Goal: Complete application form: Complete application form

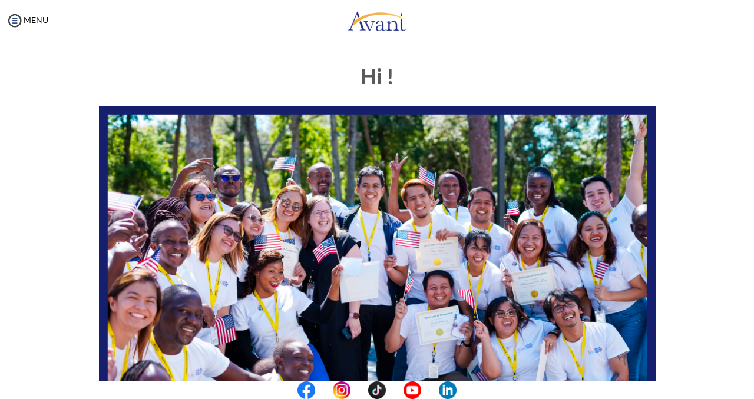
scroll to position [79, 0]
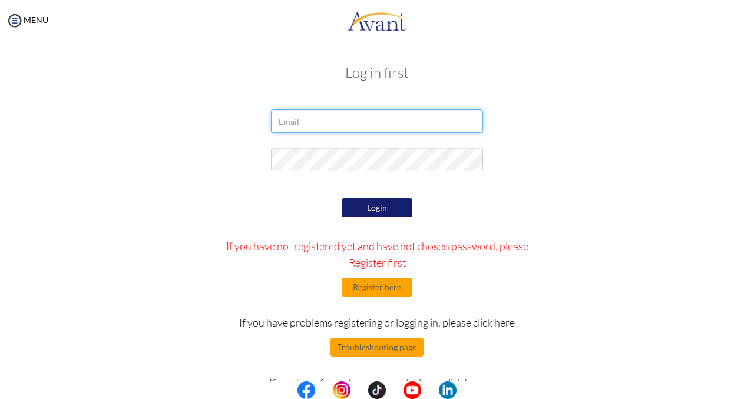
click at [326, 111] on input "email" at bounding box center [377, 122] width 212 height 24
type input "[EMAIL_ADDRESS][DOMAIN_NAME]"
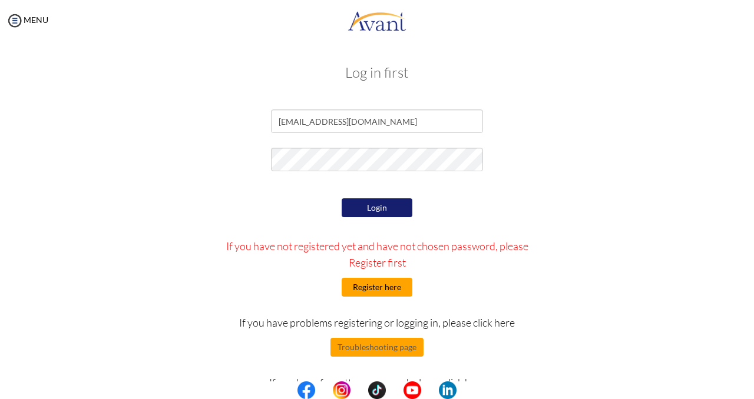
click at [380, 287] on button "Register here" at bounding box center [377, 287] width 71 height 19
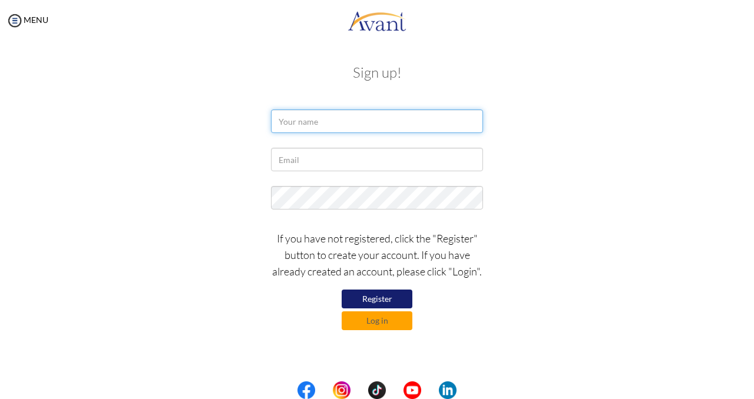
click at [337, 121] on input "text" at bounding box center [377, 122] width 212 height 24
type input "[PERSON_NAME]"
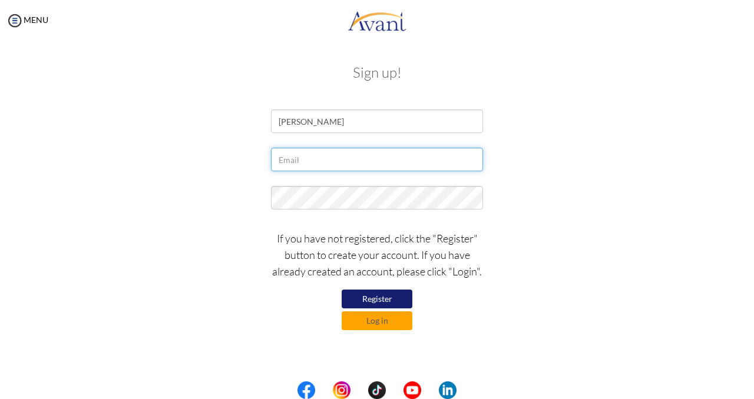
click at [349, 168] on input "text" at bounding box center [377, 160] width 212 height 24
type input "[EMAIL_ADDRESS][DOMAIN_NAME]"
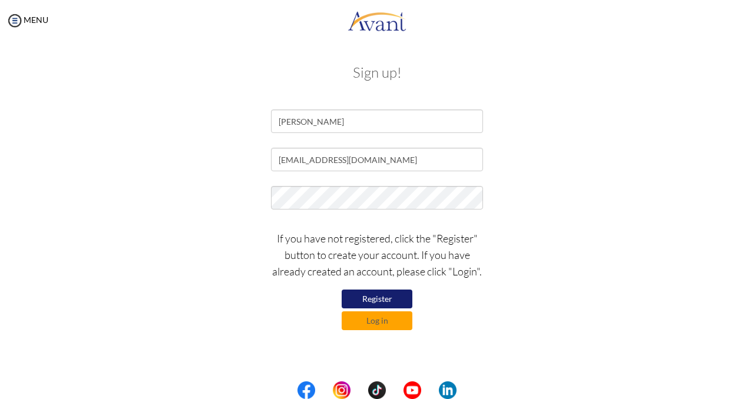
click at [370, 302] on button "Register" at bounding box center [377, 299] width 71 height 19
click at [382, 304] on button "Register" at bounding box center [377, 299] width 71 height 19
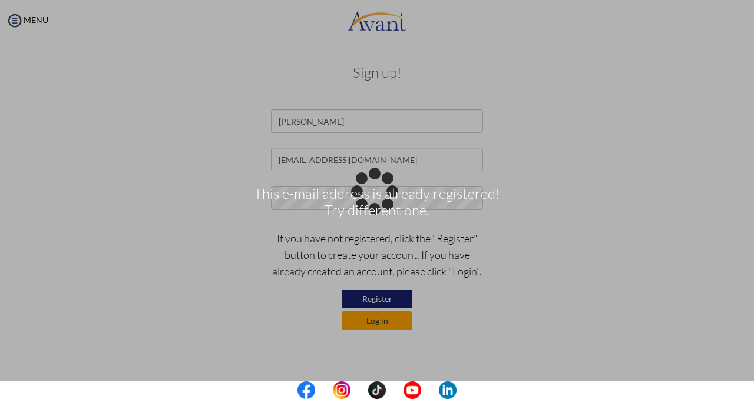
click at [385, 322] on button "Log in" at bounding box center [377, 320] width 71 height 19
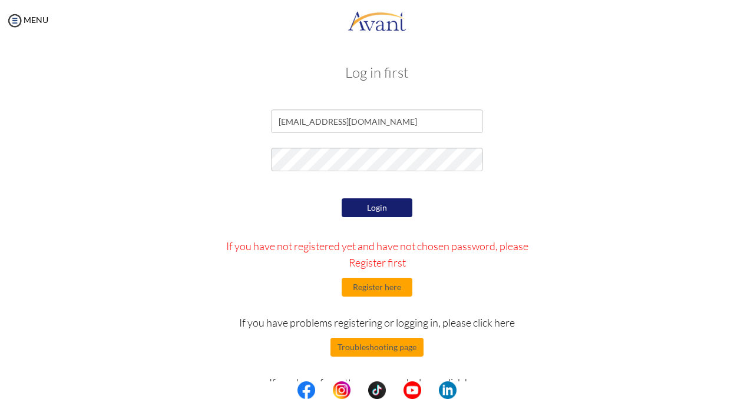
click at [363, 212] on button "Login" at bounding box center [377, 207] width 71 height 19
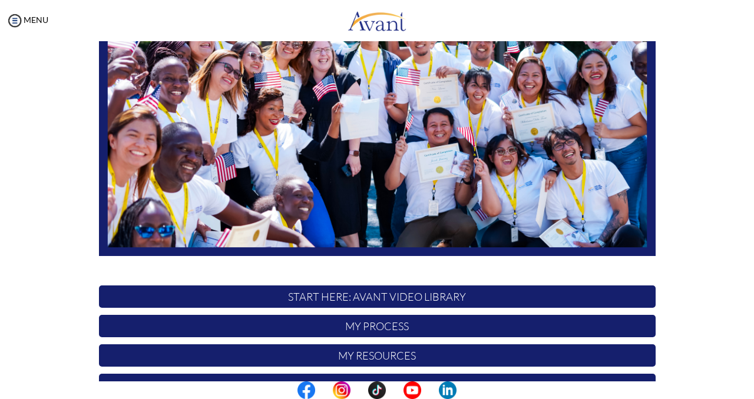
scroll to position [255, 0]
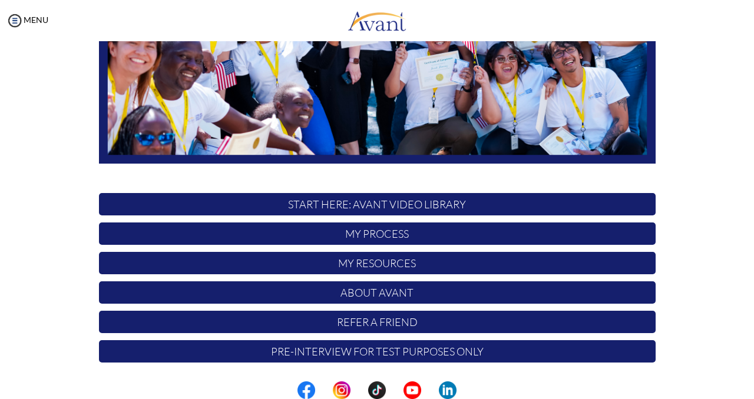
click at [443, 227] on p "My Process" at bounding box center [377, 234] width 556 height 22
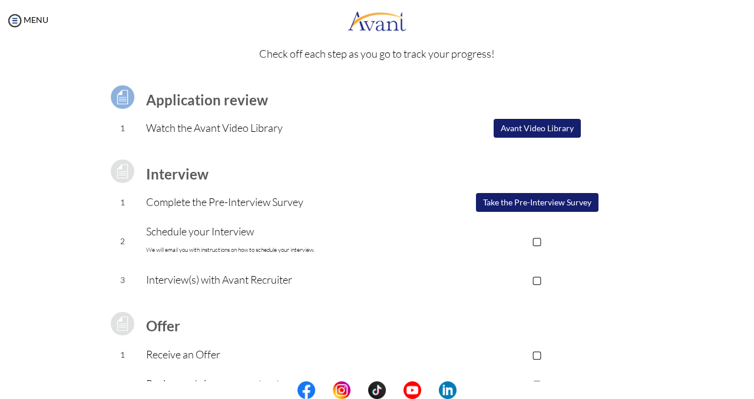
scroll to position [51, 0]
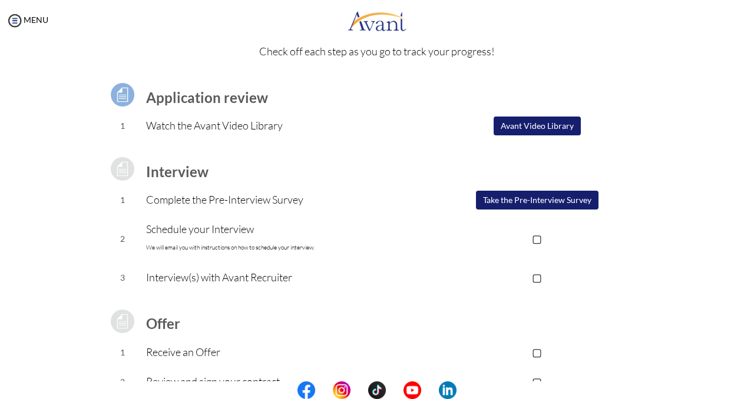
click at [517, 199] on button "Take the Pre-Interview Survey" at bounding box center [537, 200] width 122 height 19
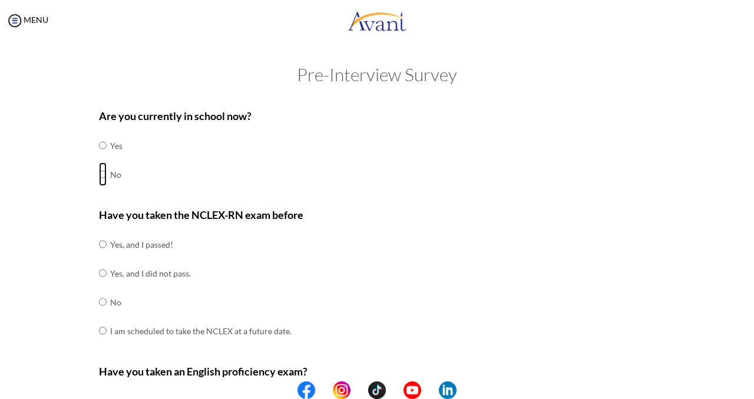
click at [104, 157] on input "radio" at bounding box center [103, 146] width 8 height 24
radio input "true"
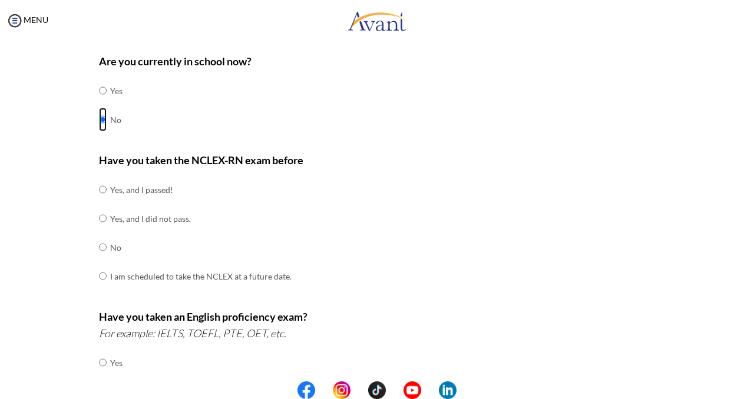
scroll to position [58, 0]
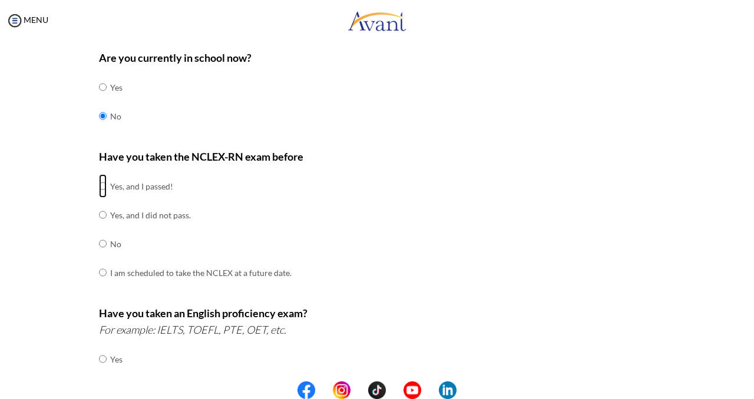
click at [102, 185] on input "radio" at bounding box center [103, 186] width 8 height 24
radio input "true"
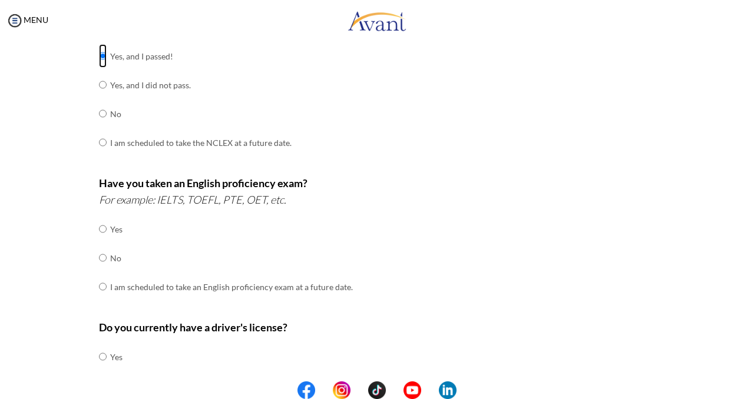
scroll to position [190, 0]
click at [103, 240] on input "radio" at bounding box center [103, 228] width 8 height 24
radio input "true"
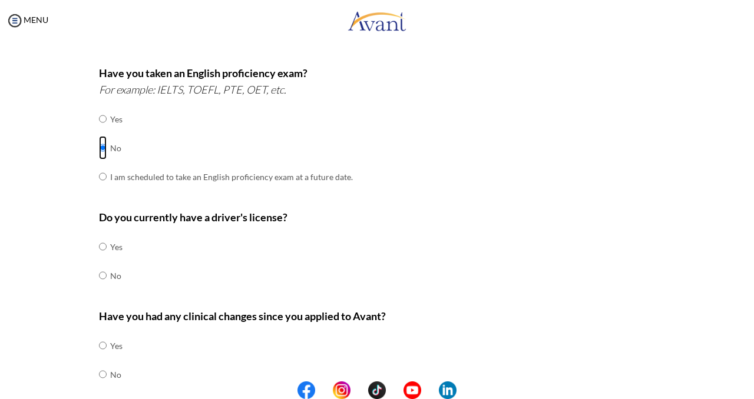
scroll to position [318, 0]
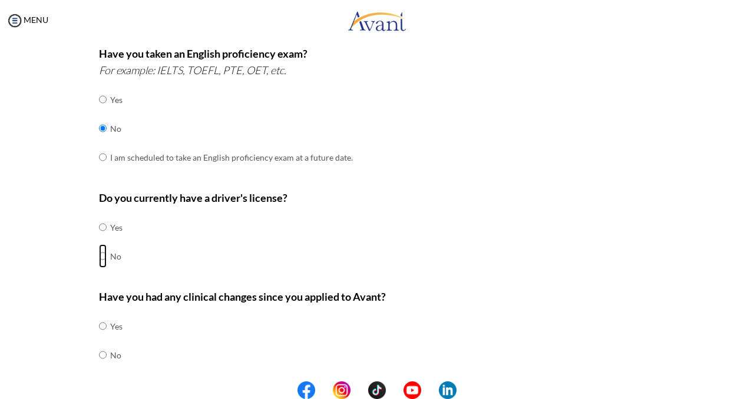
click at [102, 239] on input "radio" at bounding box center [103, 228] width 8 height 24
radio input "true"
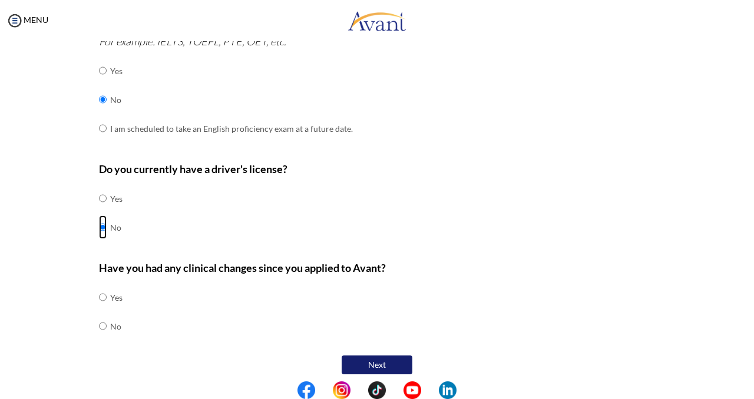
scroll to position [350, 0]
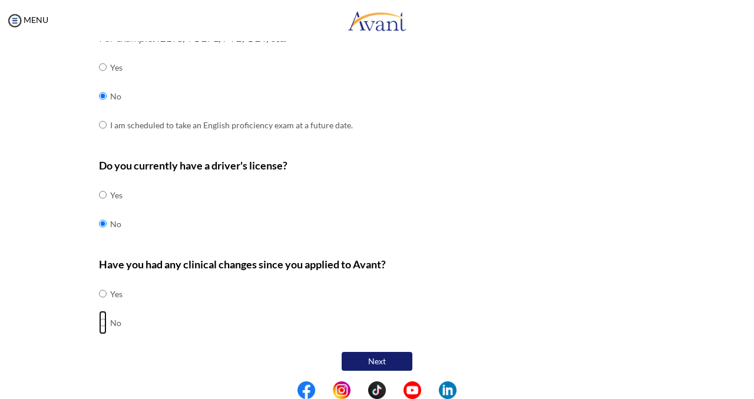
click at [102, 306] on input "radio" at bounding box center [103, 294] width 8 height 24
radio input "true"
click at [376, 359] on button "Next" at bounding box center [377, 361] width 71 height 19
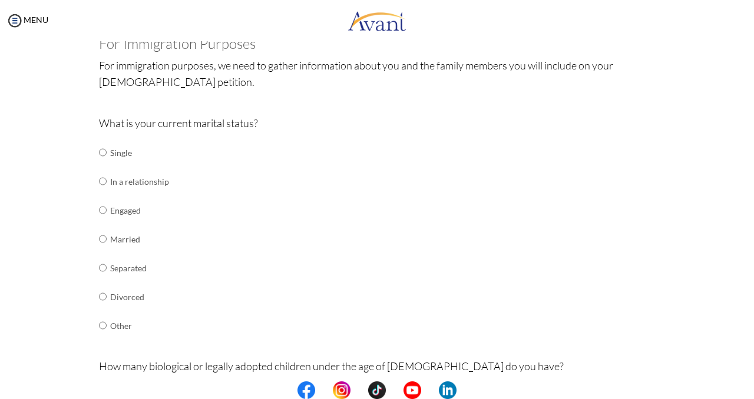
scroll to position [81, 0]
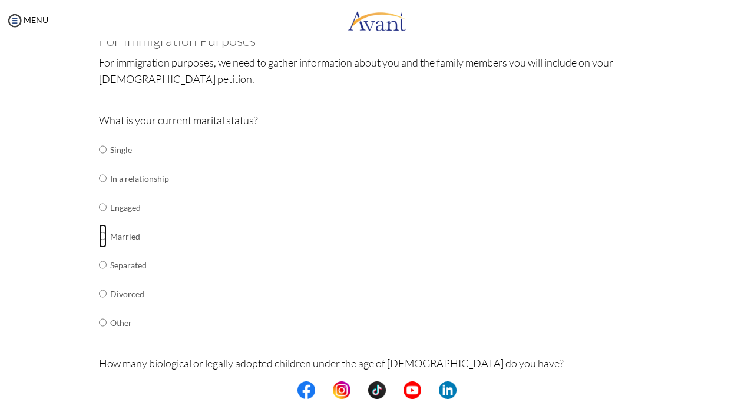
click at [104, 161] on input "radio" at bounding box center [103, 150] width 8 height 24
radio input "true"
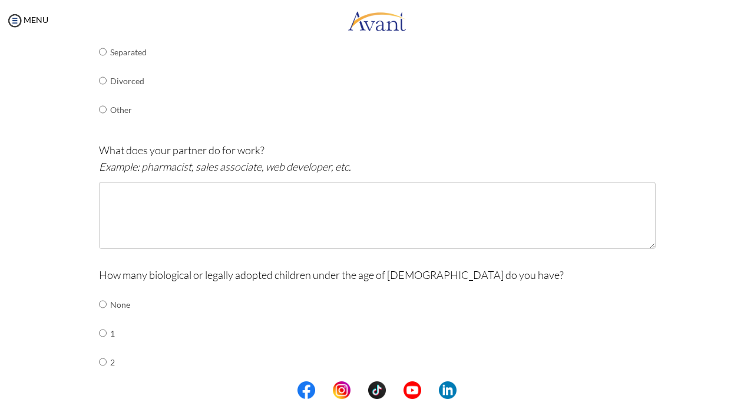
scroll to position [295, 0]
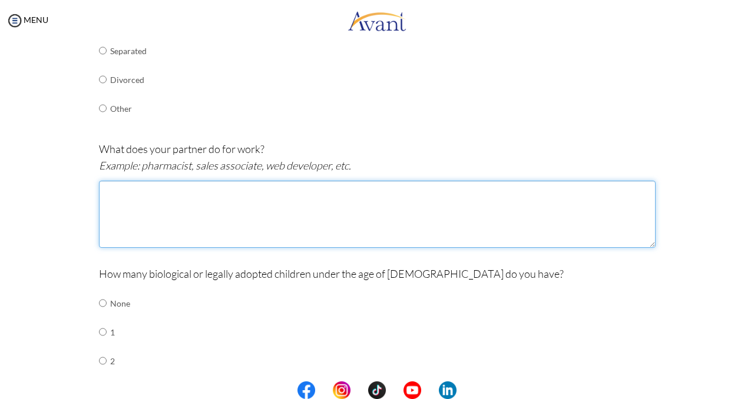
click at [178, 218] on textarea at bounding box center [377, 214] width 556 height 67
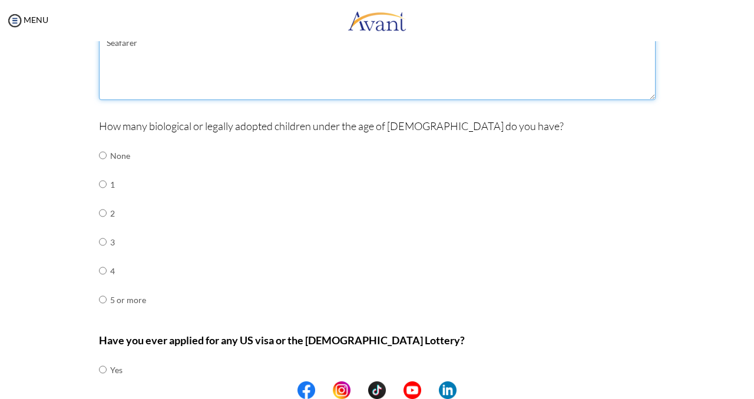
scroll to position [448, 0]
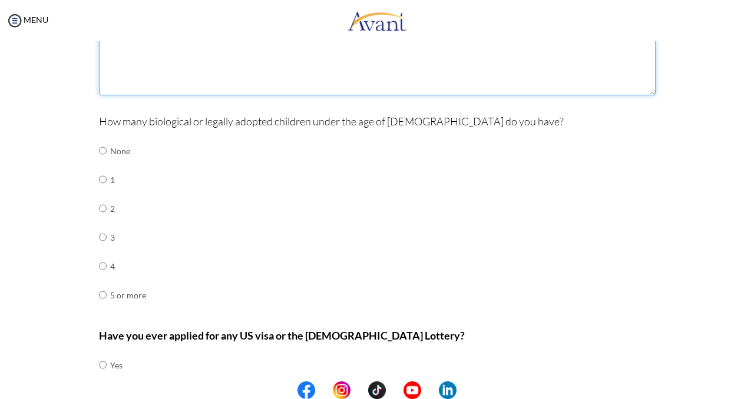
type textarea "Seafarer"
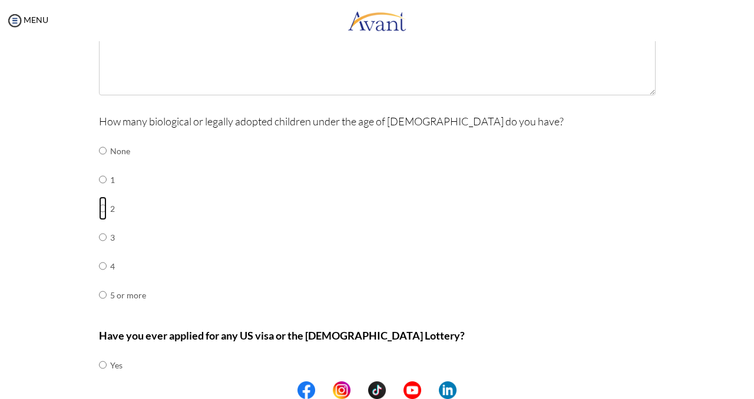
click at [101, 163] on input "radio" at bounding box center [103, 151] width 8 height 24
radio input "true"
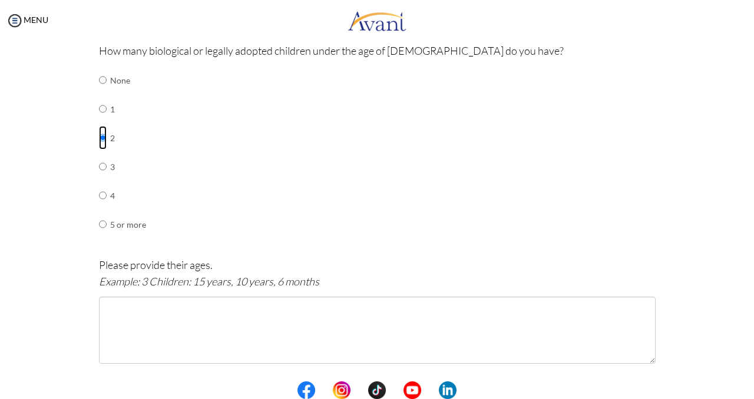
scroll to position [521, 0]
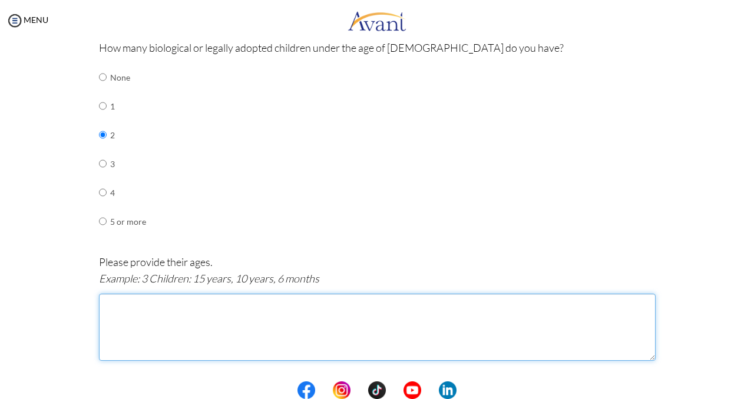
click at [160, 307] on textarea at bounding box center [377, 327] width 556 height 67
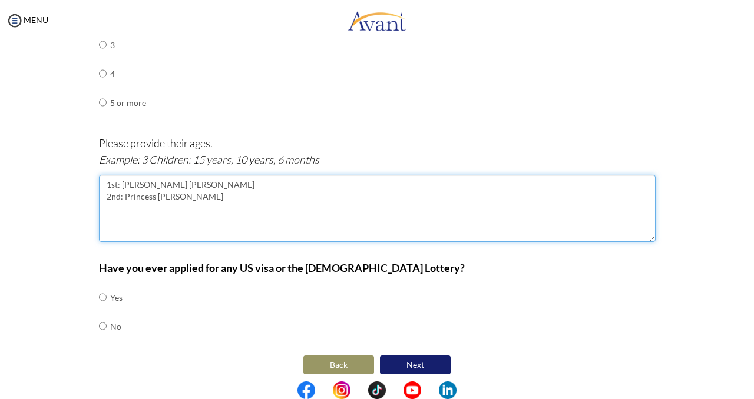
scroll to position [644, 0]
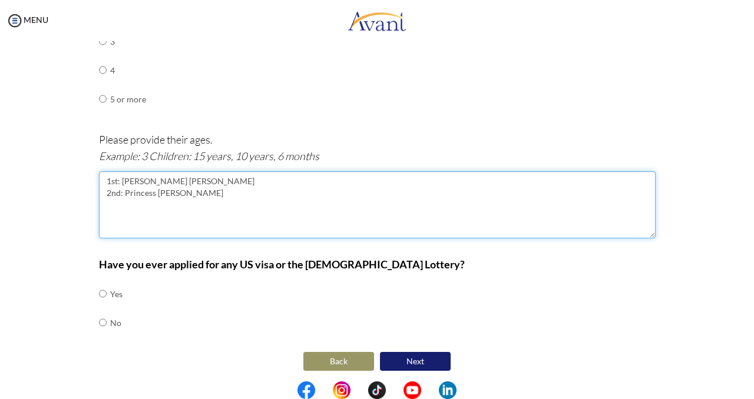
type textarea "1st: [PERSON_NAME] [PERSON_NAME] 2nd: Princess [PERSON_NAME]"
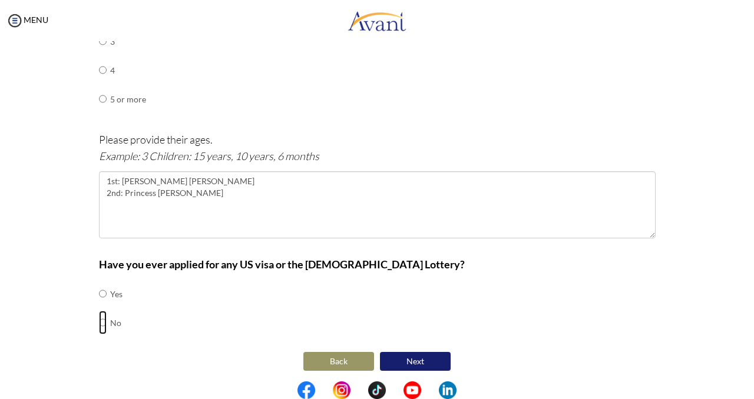
click at [104, 306] on input "radio" at bounding box center [103, 294] width 8 height 24
radio input "true"
click at [415, 360] on button "Next" at bounding box center [415, 361] width 71 height 19
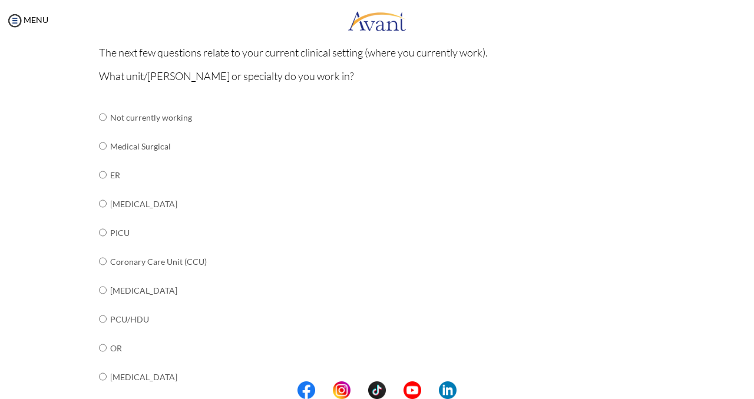
scroll to position [104, 0]
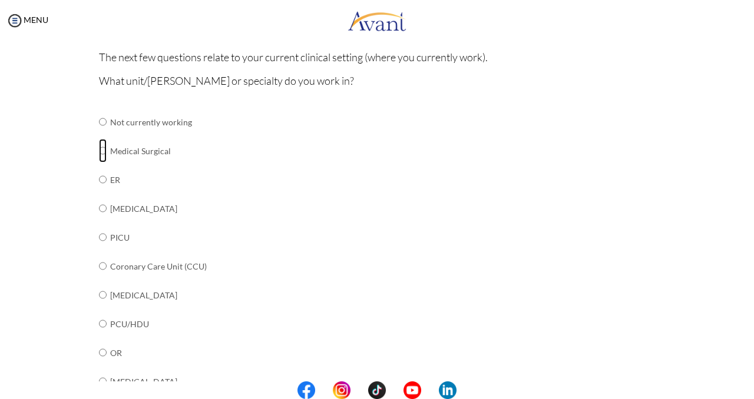
click at [101, 134] on input "radio" at bounding box center [103, 122] width 8 height 24
radio input "true"
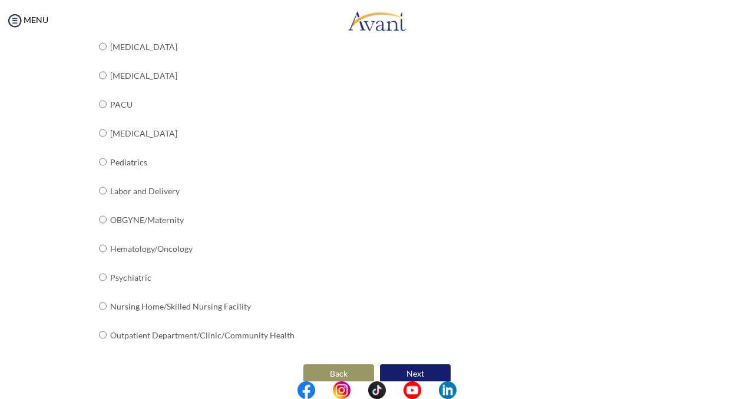
scroll to position [449, 0]
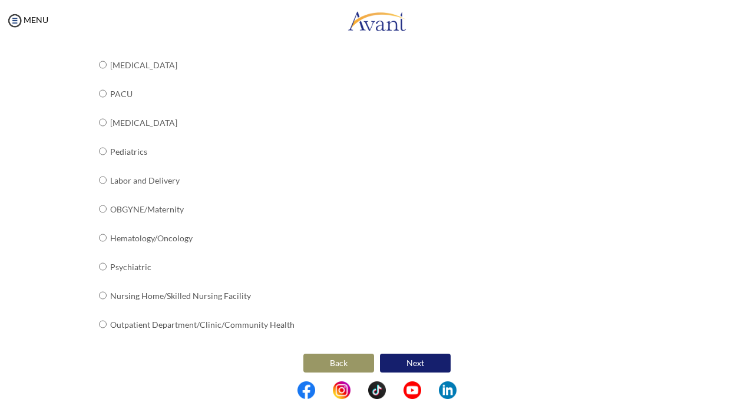
click at [416, 358] on button "Next" at bounding box center [415, 363] width 71 height 19
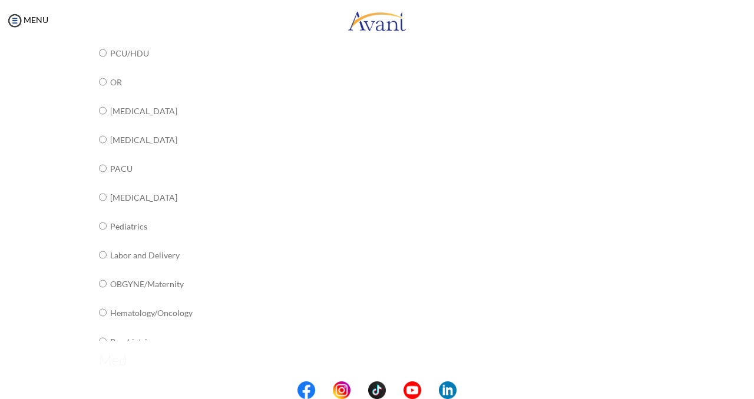
scroll to position [24, 0]
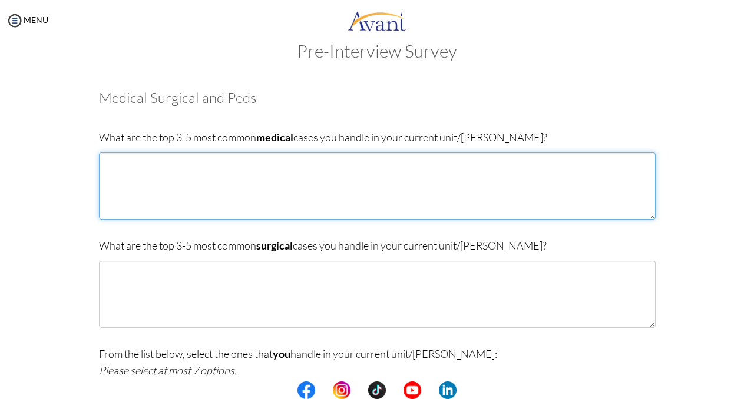
click at [260, 186] on textarea at bounding box center [377, 186] width 556 height 67
paste textarea "[MEDICAL_DATA] with ESRD [MEDICAL_DATA] with ESRD [MEDICAL_DATA] with ESRD Card…"
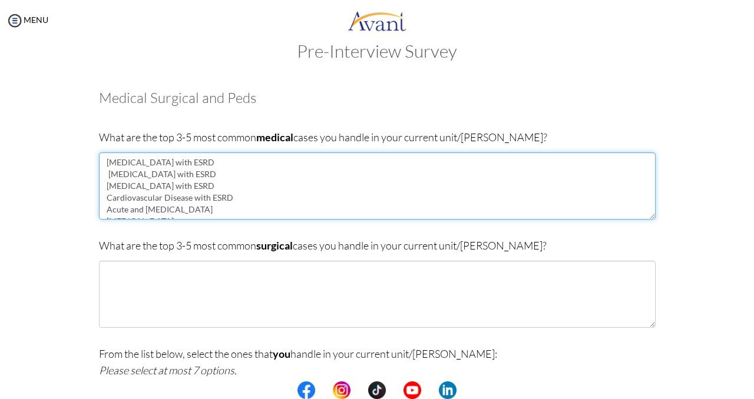
scroll to position [207, 0]
type textarea "[MEDICAL_DATA] with ESRD [MEDICAL_DATA] with ESRD [MEDICAL_DATA] with ESRD Card…"
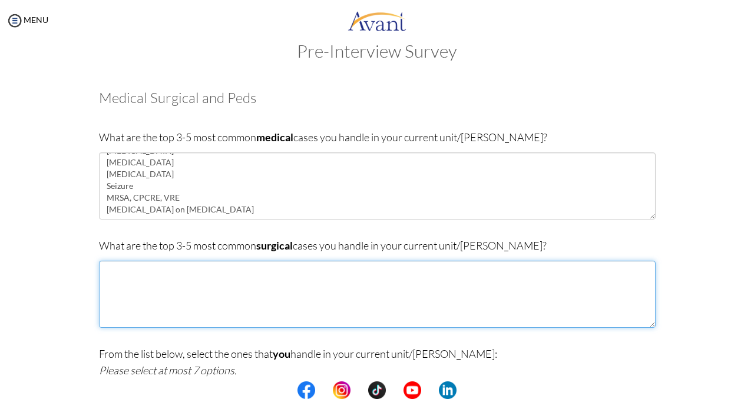
click at [238, 277] on textarea at bounding box center [377, 294] width 556 height 67
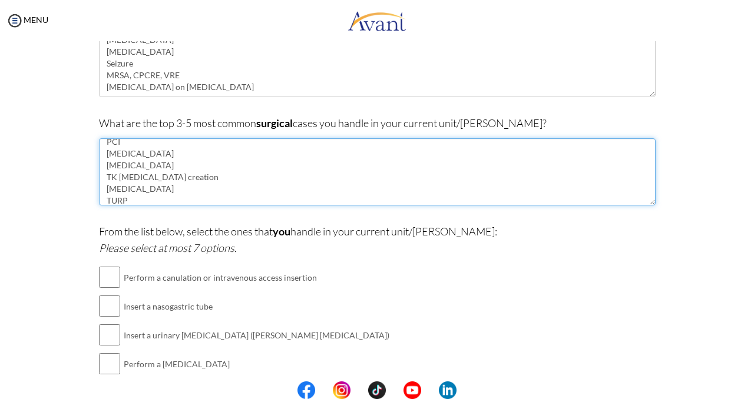
scroll to position [0, 0]
drag, startPoint x: 128, startPoint y: 148, endPoint x: 82, endPoint y: 150, distance: 46.6
click at [82, 151] on div "Are you currently in school now? Yes No Have you taken the NCLEX-RN exam before…" at bounding box center [376, 243] width 689 height 575
drag, startPoint x: 187, startPoint y: 184, endPoint x: 104, endPoint y: 184, distance: 82.4
click at [104, 184] on textarea "[MEDICAL_DATA] [MEDICAL_DATA] TK [MEDICAL_DATA] creation [MEDICAL_DATA] TURP TD…" at bounding box center [377, 171] width 556 height 67
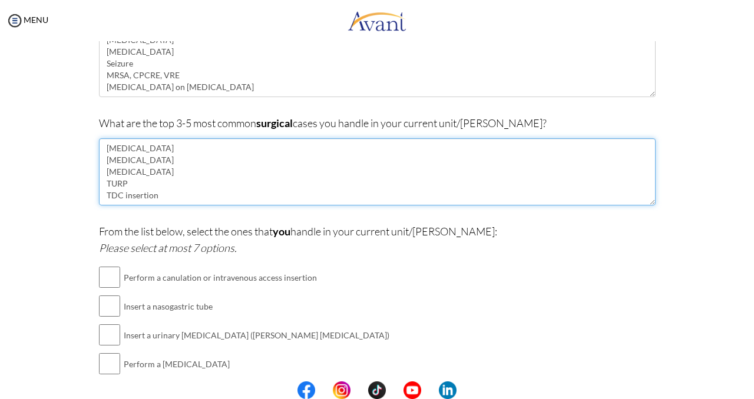
drag, startPoint x: 108, startPoint y: 198, endPoint x: 133, endPoint y: 210, distance: 27.7
click at [136, 212] on div "What are the top 3-5 most common surgical cases you handle in your current unit…" at bounding box center [377, 166] width 556 height 102
drag, startPoint x: 104, startPoint y: 194, endPoint x: 136, endPoint y: 236, distance: 52.1
click at [144, 243] on div "Medical Surgical and Peds What are the top 3-5 most common medical cases you ha…" at bounding box center [377, 249] width 556 height 563
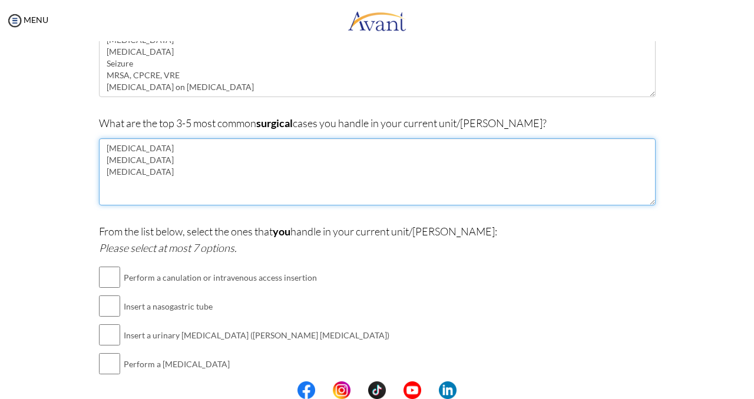
scroll to position [0, 0]
click at [107, 164] on textarea "[MEDICAL_DATA] [MEDICAL_DATA] [MEDICAL_DATA]" at bounding box center [377, 171] width 556 height 67
type textarea "[MEDICAL_DATA] [MEDICAL_DATA] [MEDICAL_DATA]"
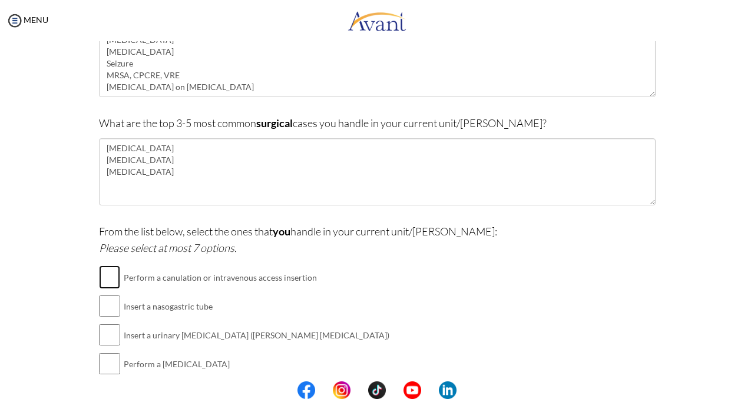
click at [112, 284] on input "checkbox" at bounding box center [109, 278] width 21 height 24
checkbox input "true"
click at [111, 306] on input "checkbox" at bounding box center [109, 306] width 21 height 24
checkbox input "true"
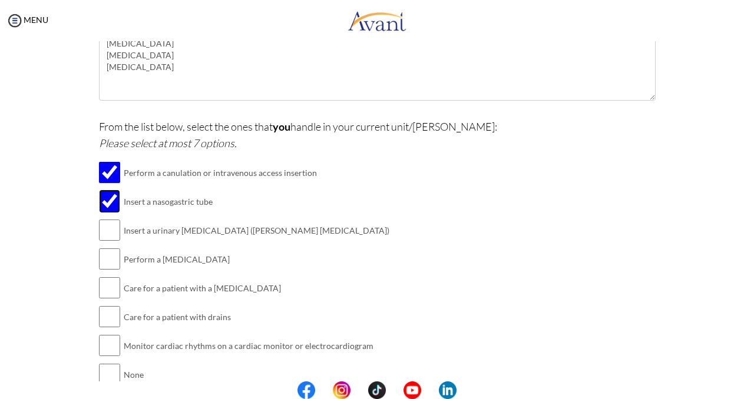
scroll to position [251, 0]
click at [113, 233] on input "checkbox" at bounding box center [109, 230] width 21 height 24
checkbox input "true"
click at [118, 257] on input "checkbox" at bounding box center [109, 259] width 21 height 24
checkbox input "true"
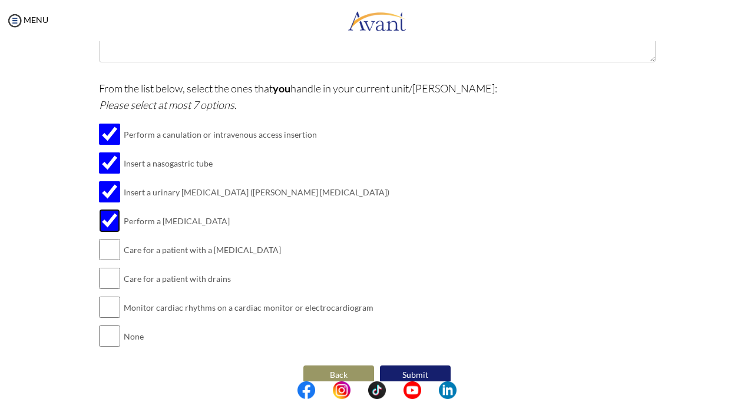
scroll to position [294, 0]
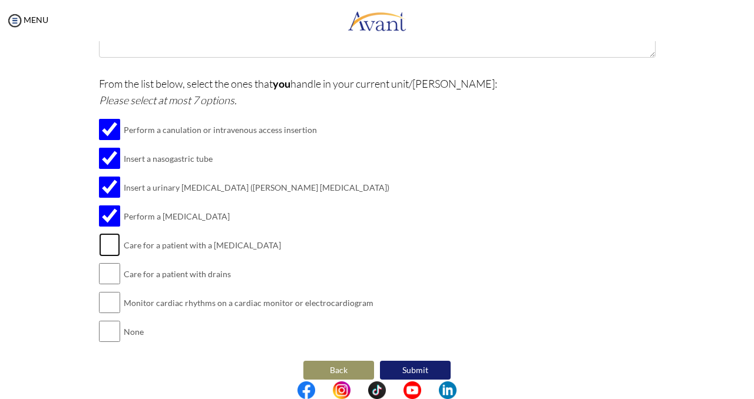
click at [109, 247] on input "checkbox" at bounding box center [109, 245] width 21 height 24
checkbox input "true"
click at [110, 276] on input "checkbox" at bounding box center [109, 274] width 21 height 24
checkbox input "true"
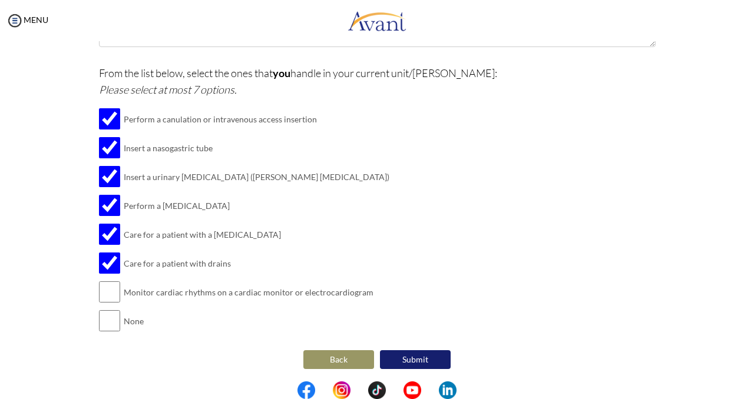
click at [426, 359] on button "Submit" at bounding box center [415, 359] width 71 height 19
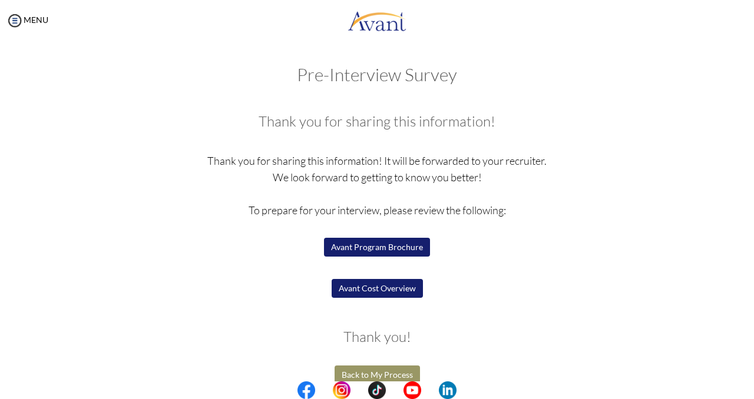
scroll to position [18, 0]
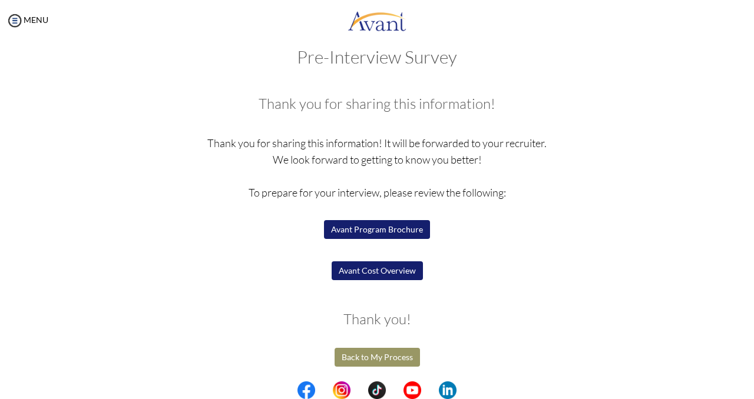
click at [374, 362] on button "Back to My Process" at bounding box center [376, 357] width 85 height 19
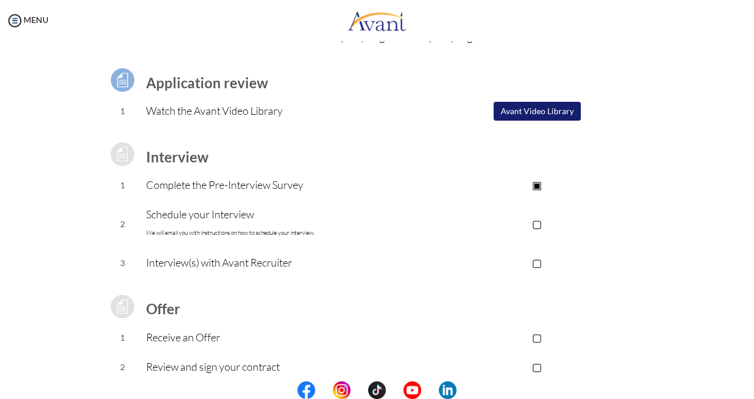
scroll to position [74, 0]
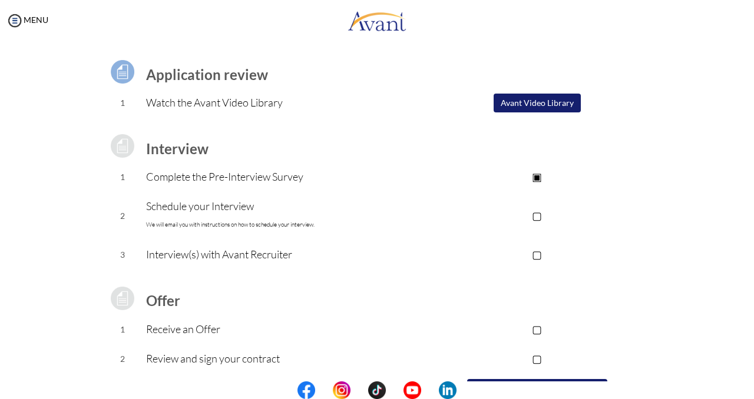
click at [532, 102] on button "Avant Video Library" at bounding box center [536, 103] width 87 height 19
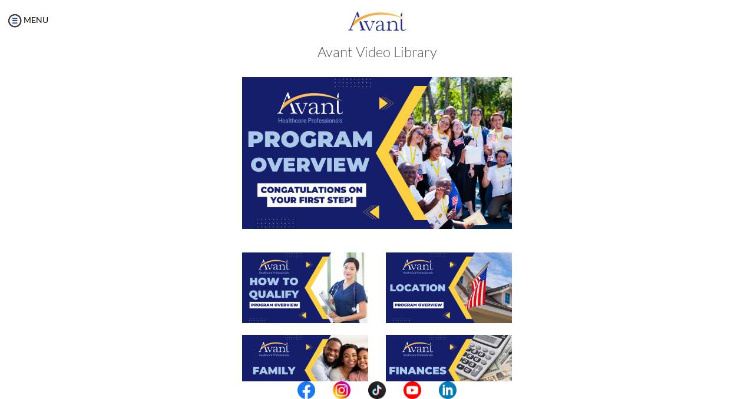
scroll to position [28, 0]
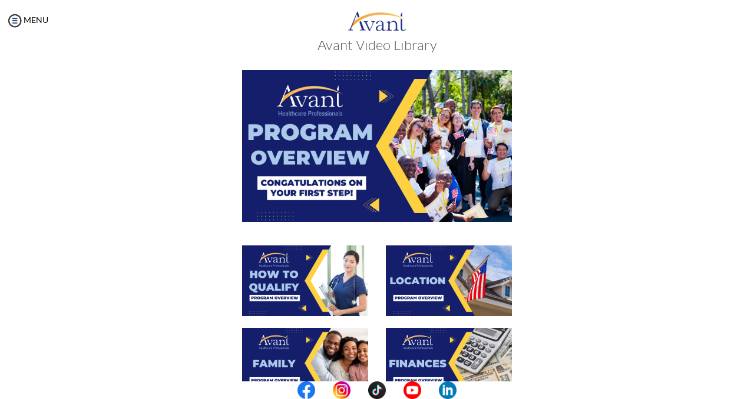
click at [390, 91] on img at bounding box center [377, 145] width 270 height 151
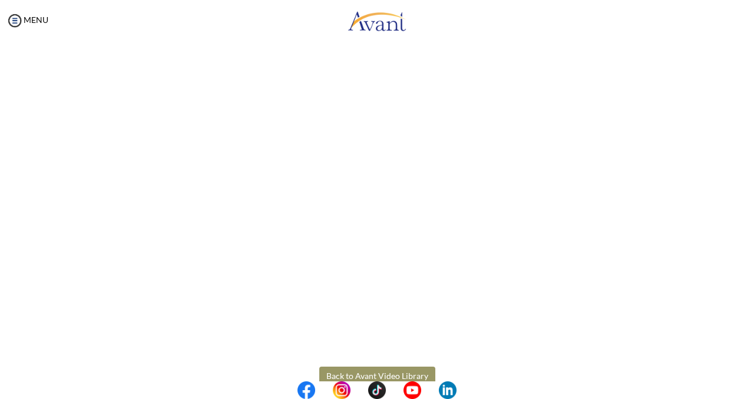
scroll to position [143, 0]
